Goal: Task Accomplishment & Management: Manage account settings

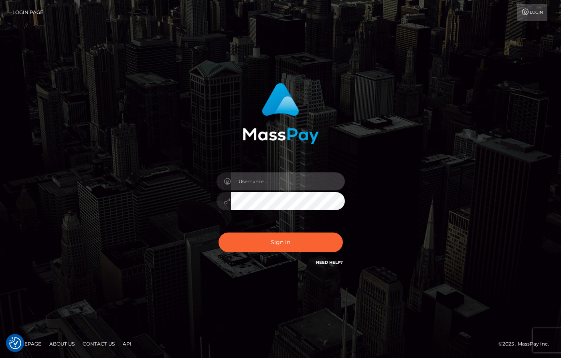
click at [264, 172] on input "text" at bounding box center [288, 181] width 114 height 18
type input "danny@club.fans"
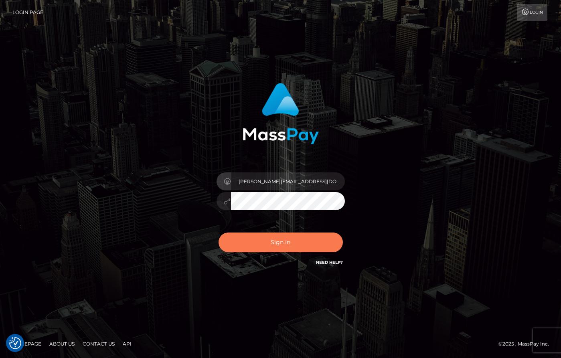
click at [285, 233] on button "Sign in" at bounding box center [280, 242] width 124 height 20
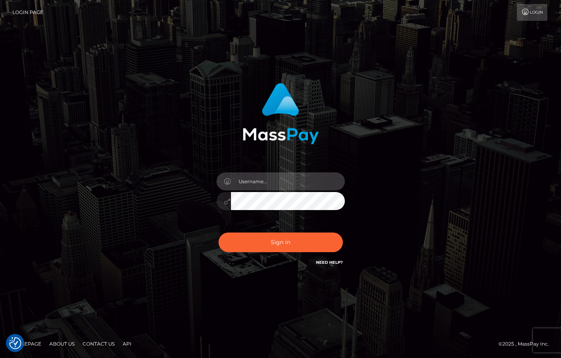
click at [263, 183] on input "text" at bounding box center [288, 181] width 114 height 18
type input "[PERSON_NAME][EMAIL_ADDRESS][DOMAIN_NAME]"
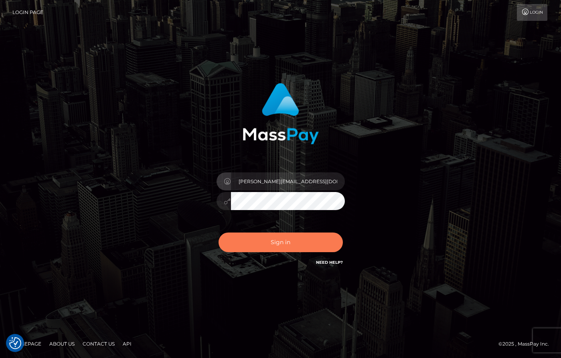
click at [319, 245] on button "Sign in" at bounding box center [280, 242] width 124 height 20
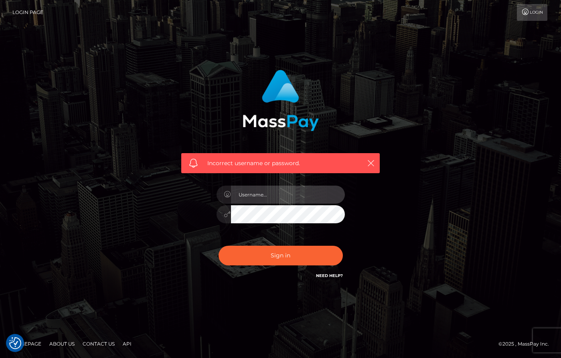
click at [283, 188] on input "text" at bounding box center [288, 195] width 114 height 18
type input "Dany Baker Boulanger"
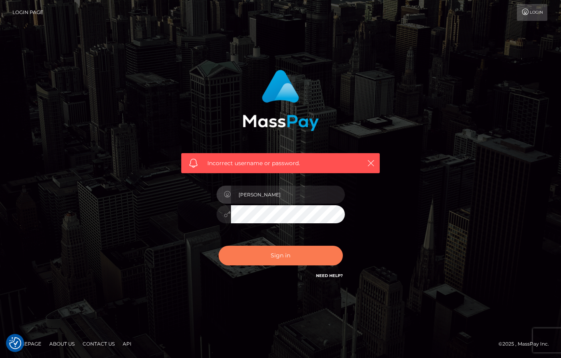
click at [299, 259] on button "Sign in" at bounding box center [280, 256] width 124 height 20
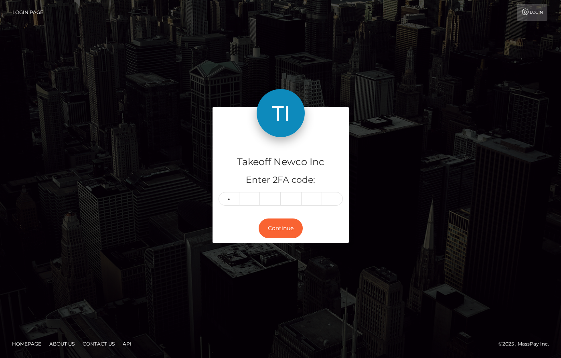
type input "6"
type input "9"
type input "5"
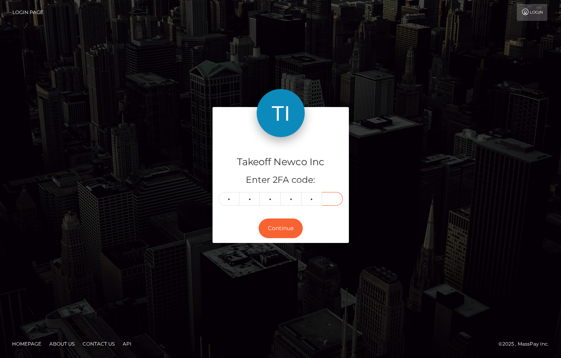
type input "7"
